Goal: Information Seeking & Learning: Learn about a topic

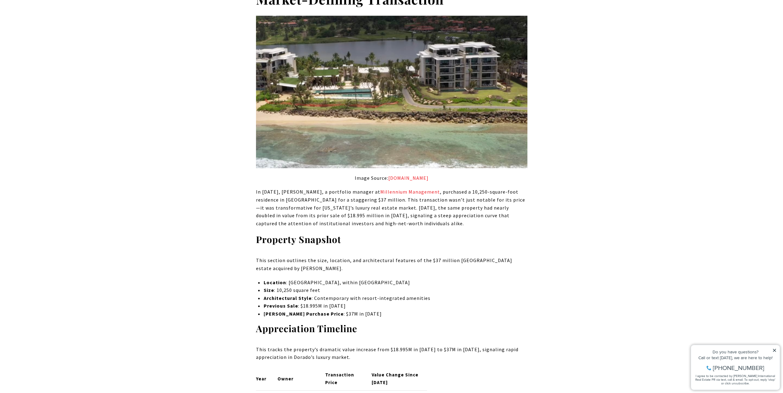
scroll to position [461, 0]
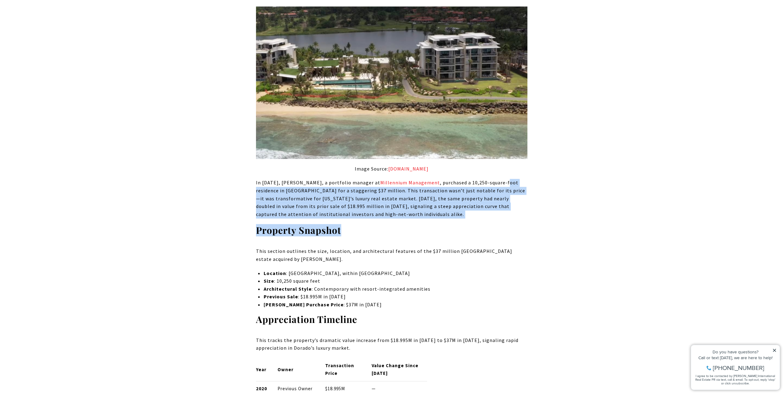
drag, startPoint x: 469, startPoint y: 220, endPoint x: 256, endPoint y: 190, distance: 214.2
click at [256, 190] on p "In [DATE], [PERSON_NAME], a portfolio manager at Millennium Management , purcha…" at bounding box center [391, 198] width 271 height 39
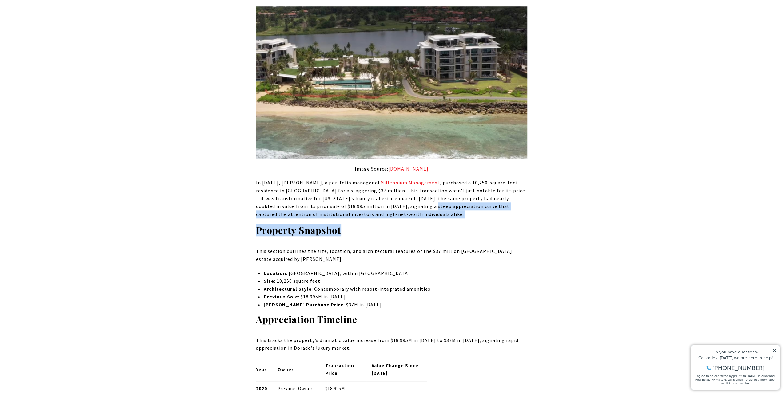
drag, startPoint x: 256, startPoint y: 190, endPoint x: 409, endPoint y: 208, distance: 153.6
click at [409, 208] on p "In [DATE], [PERSON_NAME], a portfolio manager at Millennium Management , purcha…" at bounding box center [391, 198] width 271 height 39
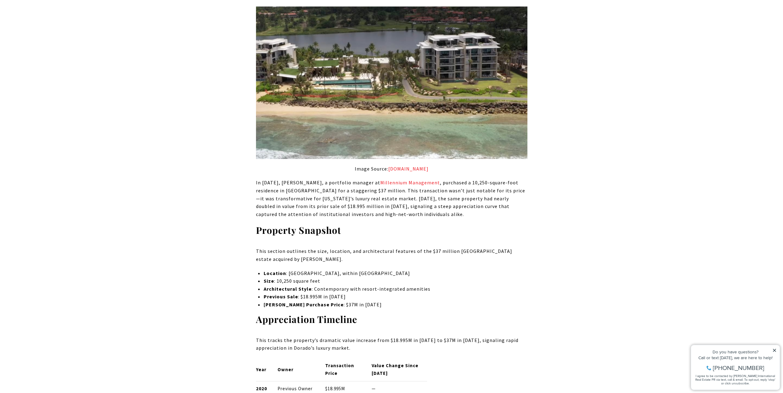
drag, startPoint x: 456, startPoint y: 211, endPoint x: 293, endPoint y: 197, distance: 163.8
click at [293, 197] on p "In [DATE], [PERSON_NAME], a portfolio manager at Millennium Management , purcha…" at bounding box center [391, 198] width 271 height 39
drag, startPoint x: 293, startPoint y: 197, endPoint x: 423, endPoint y: 211, distance: 131.4
click at [423, 211] on p "In [DATE], [PERSON_NAME], a portfolio manager at Millennium Management , purcha…" at bounding box center [391, 198] width 271 height 39
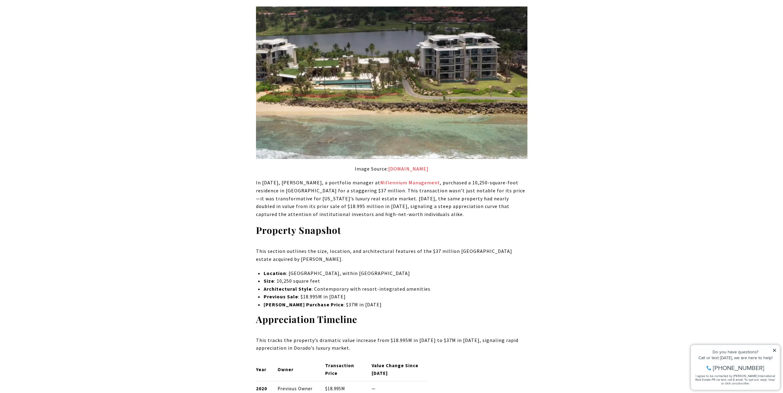
drag, startPoint x: 423, startPoint y: 211, endPoint x: 280, endPoint y: 192, distance: 144.5
click at [280, 192] on p "In [DATE], [PERSON_NAME], a portfolio manager at Millennium Management , purcha…" at bounding box center [391, 198] width 271 height 39
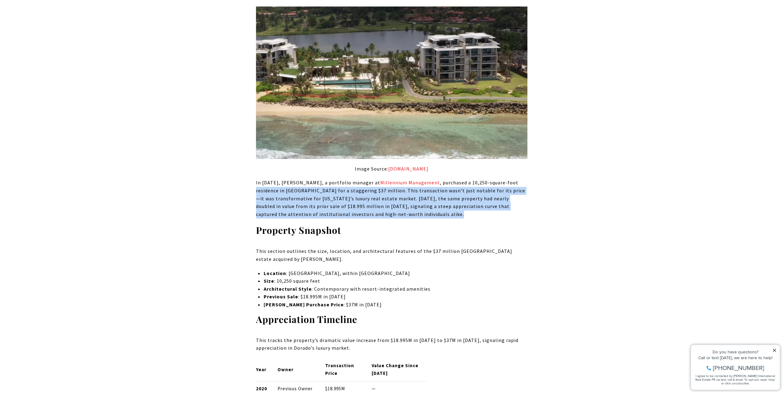
drag, startPoint x: 280, startPoint y: 192, endPoint x: 450, endPoint y: 214, distance: 171.4
click at [450, 214] on p "In [DATE], [PERSON_NAME], a portfolio manager at Millennium Management , purcha…" at bounding box center [391, 198] width 271 height 39
drag, startPoint x: 450, startPoint y: 214, endPoint x: 263, endPoint y: 193, distance: 188.7
click at [263, 193] on p "In [DATE], [PERSON_NAME], a portfolio manager at Millennium Management , purcha…" at bounding box center [391, 198] width 271 height 39
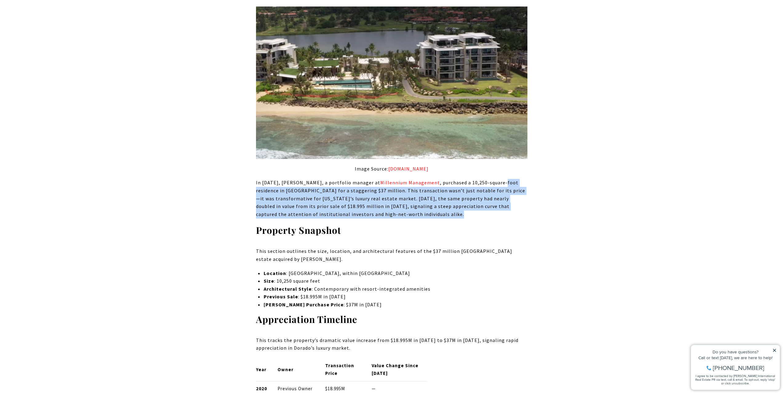
click at [263, 193] on p "In [DATE], [PERSON_NAME], a portfolio manager at Millennium Management , purcha…" at bounding box center [391, 198] width 271 height 39
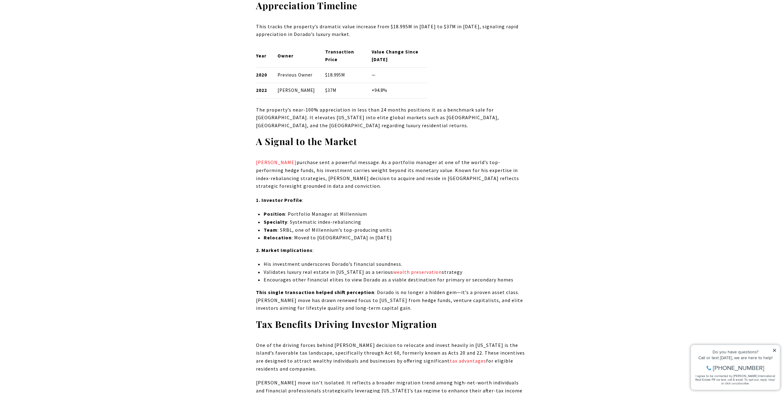
scroll to position [799, 0]
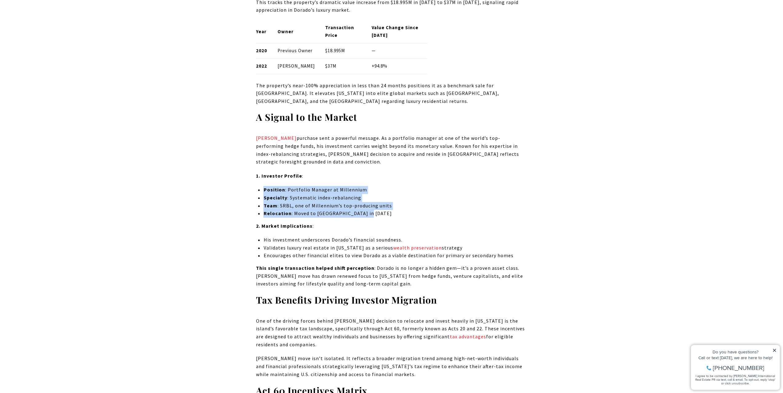
drag, startPoint x: 259, startPoint y: 205, endPoint x: 394, endPoint y: 231, distance: 136.8
click at [394, 217] on ul "Position : Portfolio Manager at Millennium Specialty : Systematic index-rebalan…" at bounding box center [395, 201] width 264 height 31
click at [394, 218] on li "Relocation : Moved to [GEOGRAPHIC_DATA] in [DATE]" at bounding box center [395, 214] width 264 height 8
drag, startPoint x: 394, startPoint y: 231, endPoint x: 241, endPoint y: 204, distance: 154.6
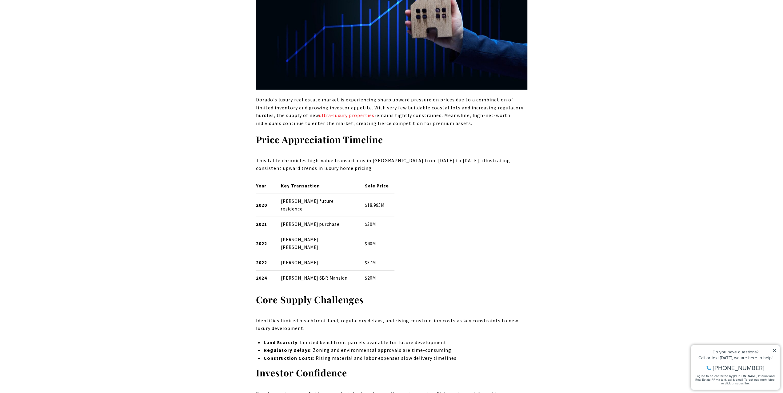
scroll to position [1937, 0]
